Goal: Navigation & Orientation: Find specific page/section

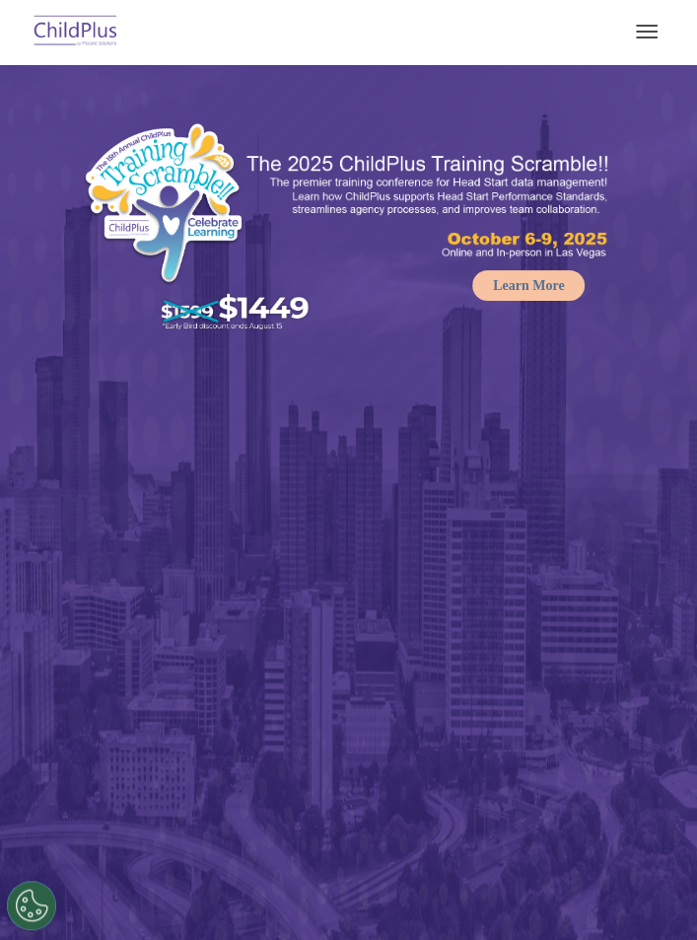
select select "MEDIUM"
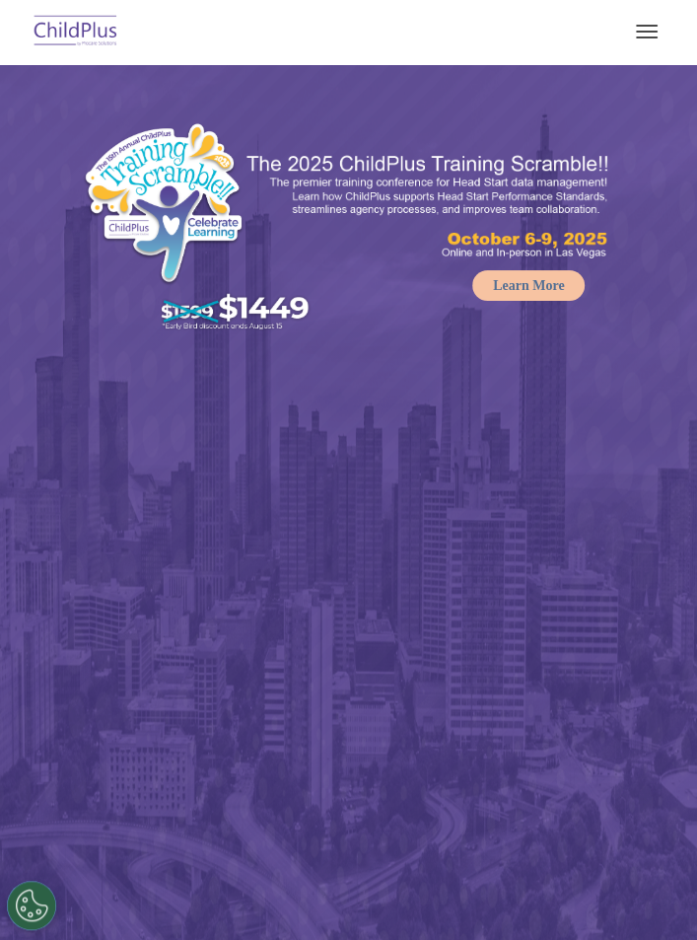
select select "MEDIUM"
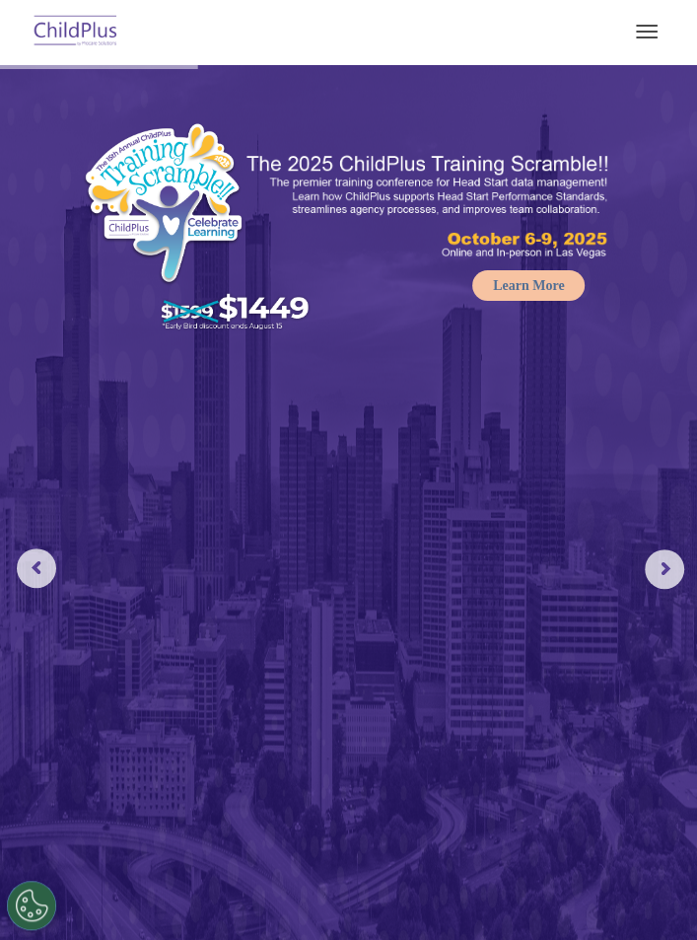
click at [647, 37] on span "button" at bounding box center [647, 38] width 22 height 2
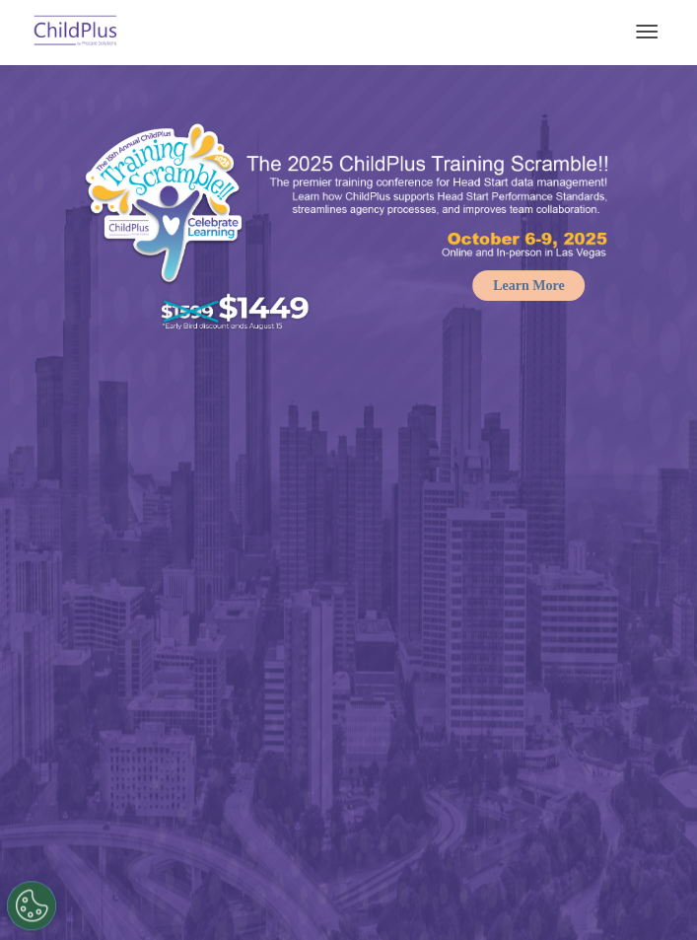
select select "MEDIUM"
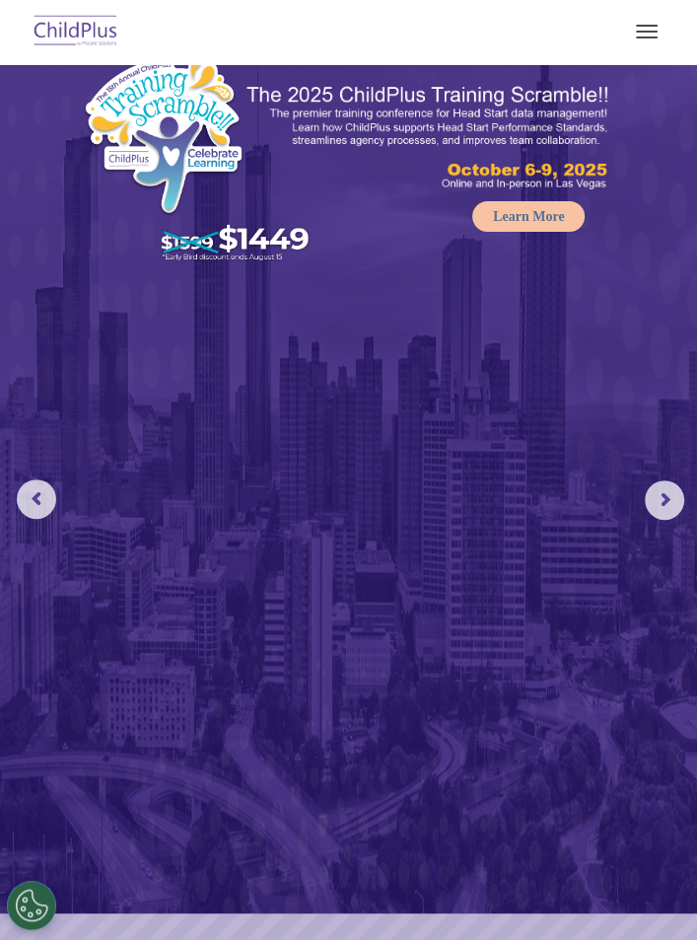
scroll to position [68, 0]
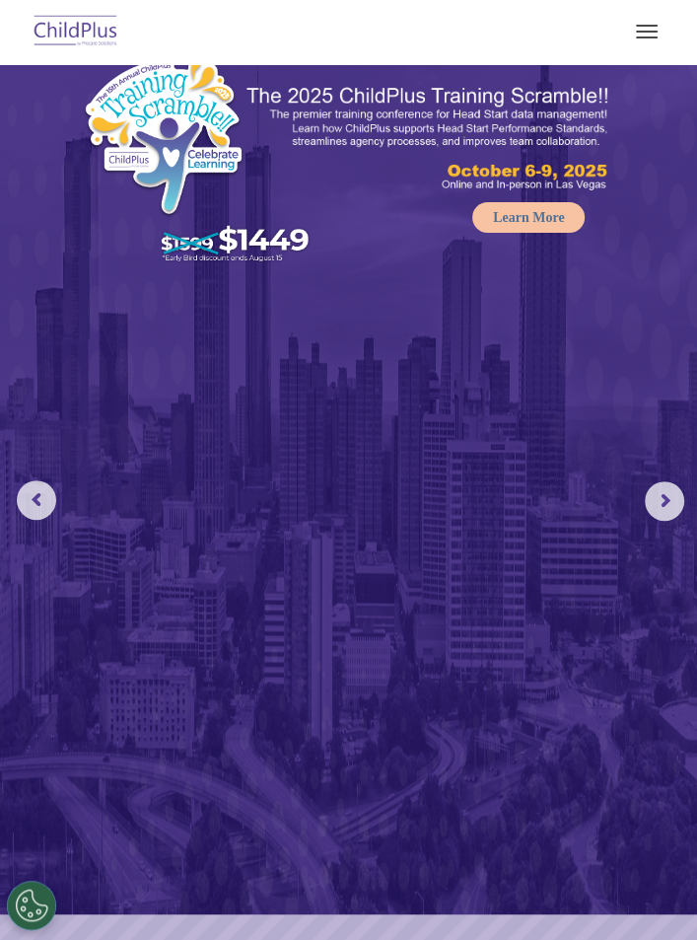
click at [672, 502] on rs-arrow at bounding box center [664, 500] width 39 height 39
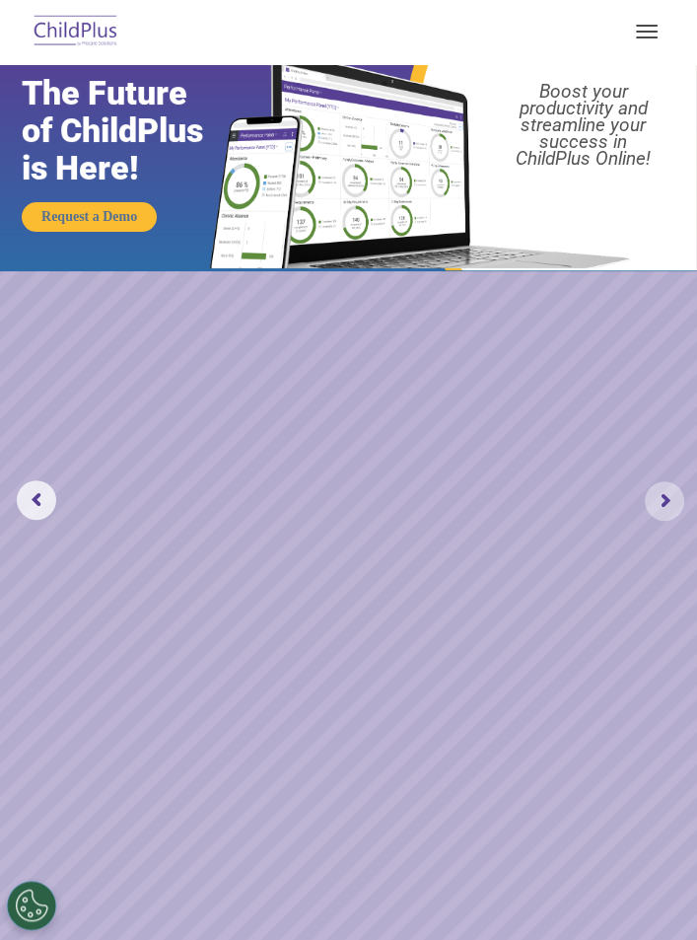
click at [669, 505] on rs-arrow at bounding box center [664, 500] width 39 height 39
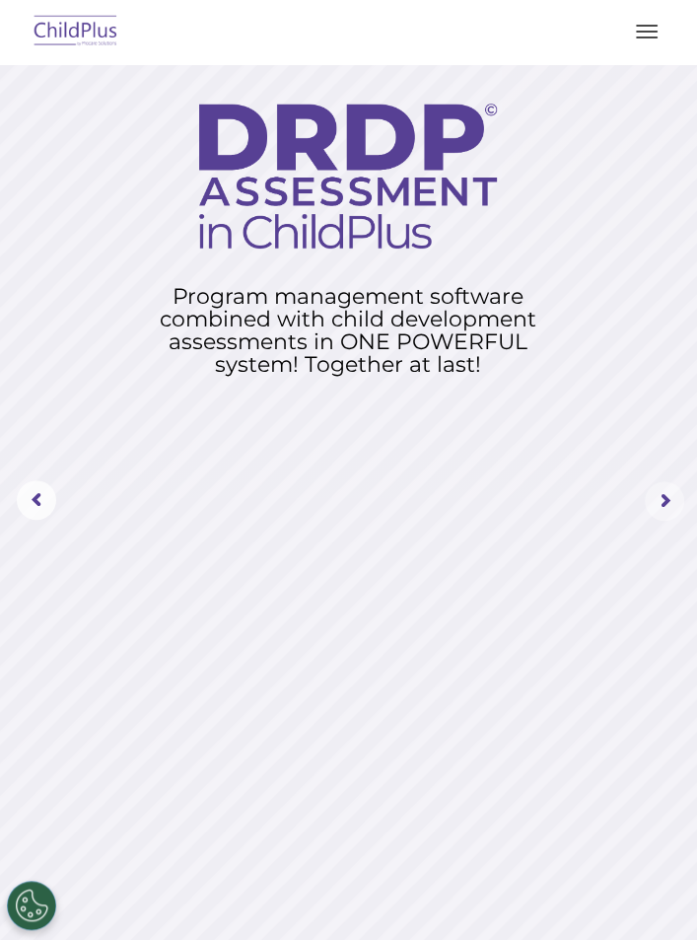
click at [676, 506] on rs-arrow at bounding box center [664, 500] width 39 height 39
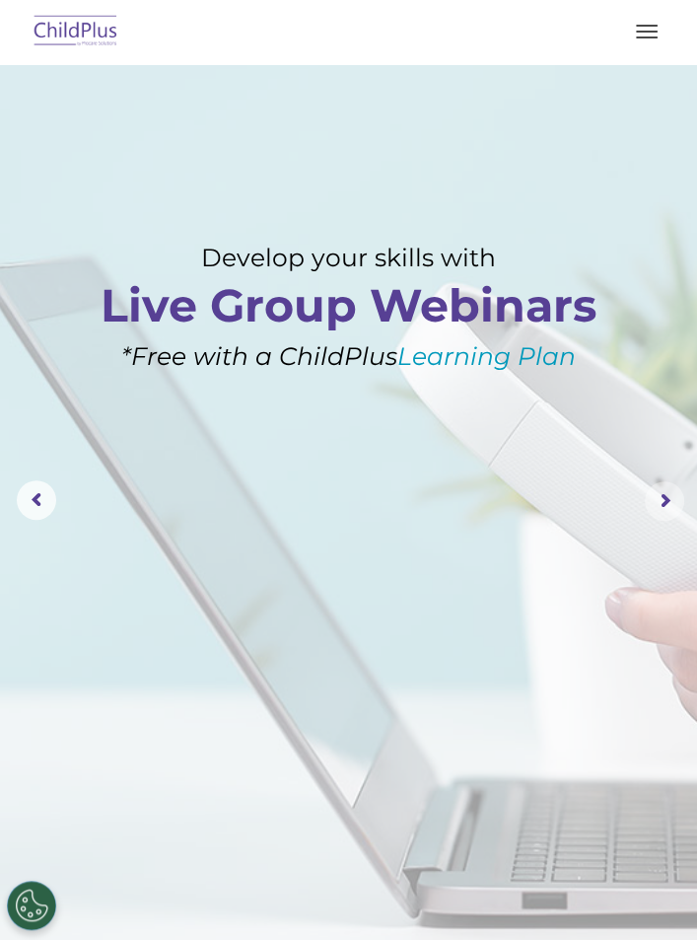
click at [677, 506] on rs-arrow at bounding box center [664, 500] width 39 height 39
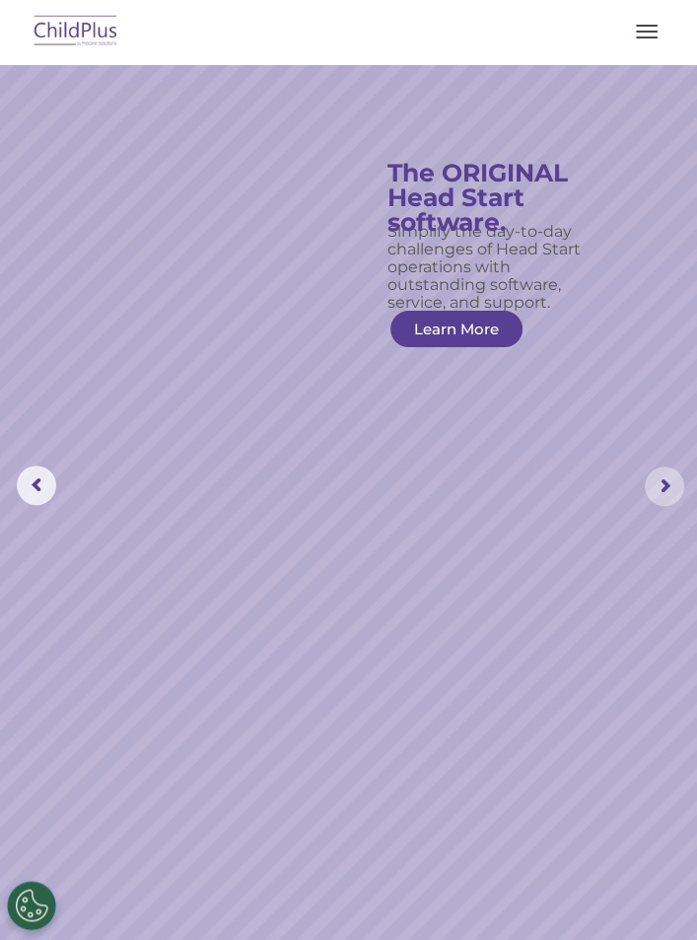
scroll to position [81, 0]
click at [73, 39] on img at bounding box center [76, 32] width 93 height 46
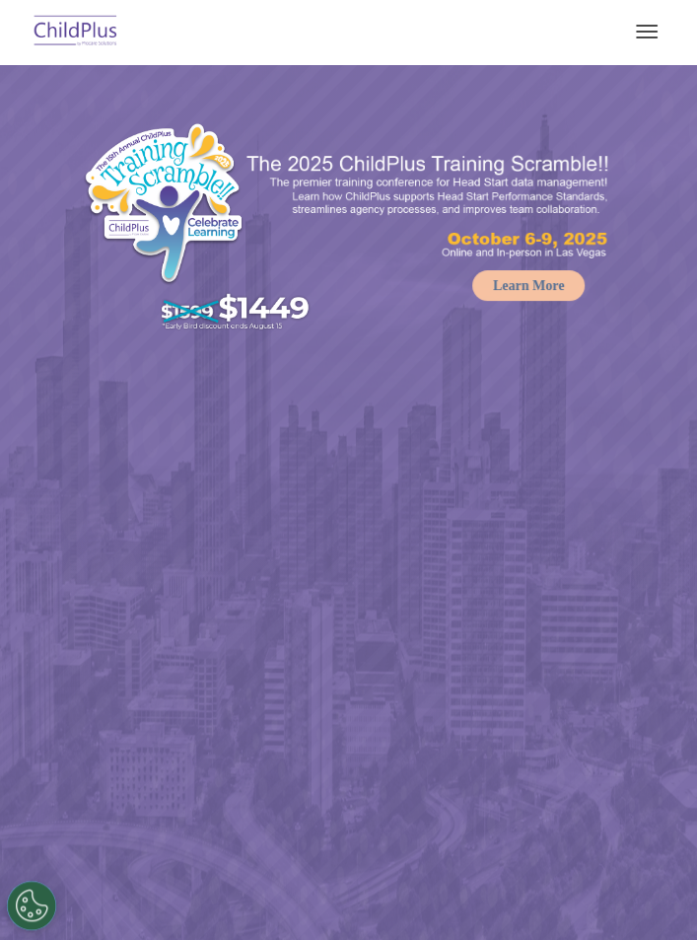
select select "MEDIUM"
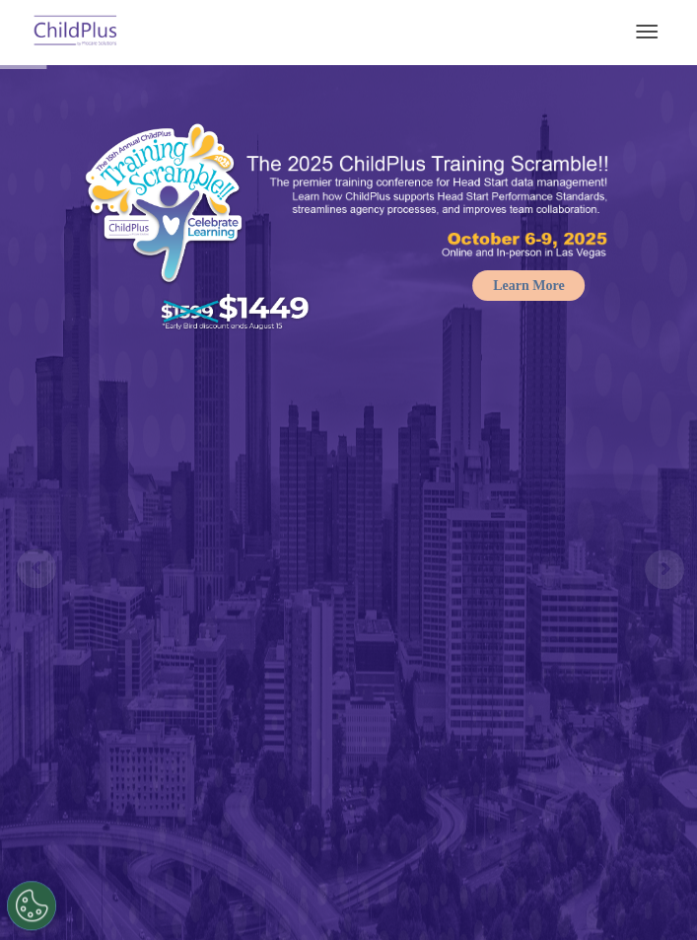
click at [647, 37] on span "button" at bounding box center [647, 38] width 22 height 2
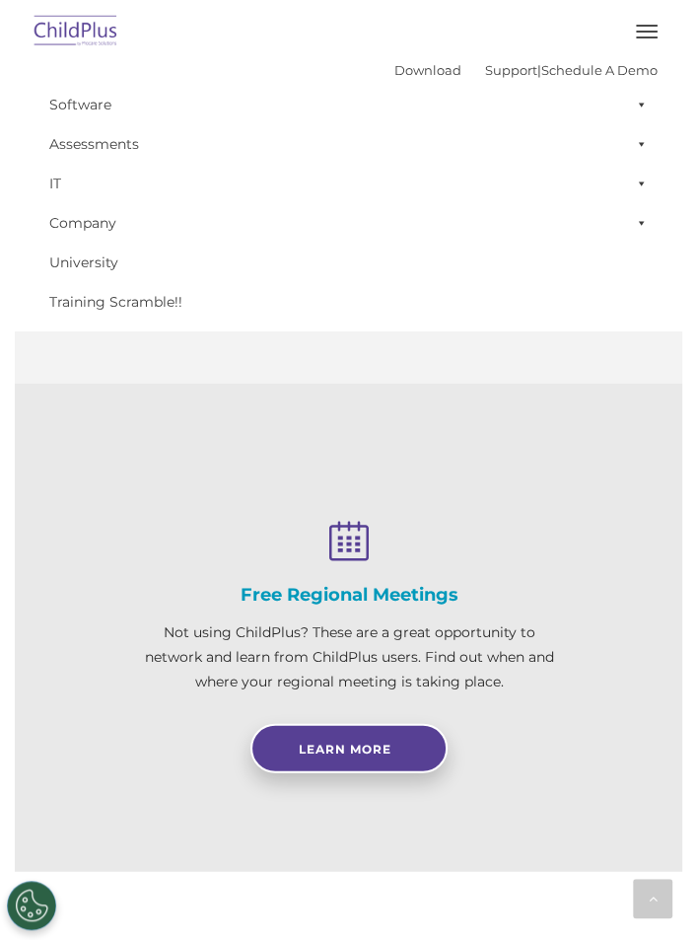
scroll to position [1783, 0]
